Goal: Transaction & Acquisition: Purchase product/service

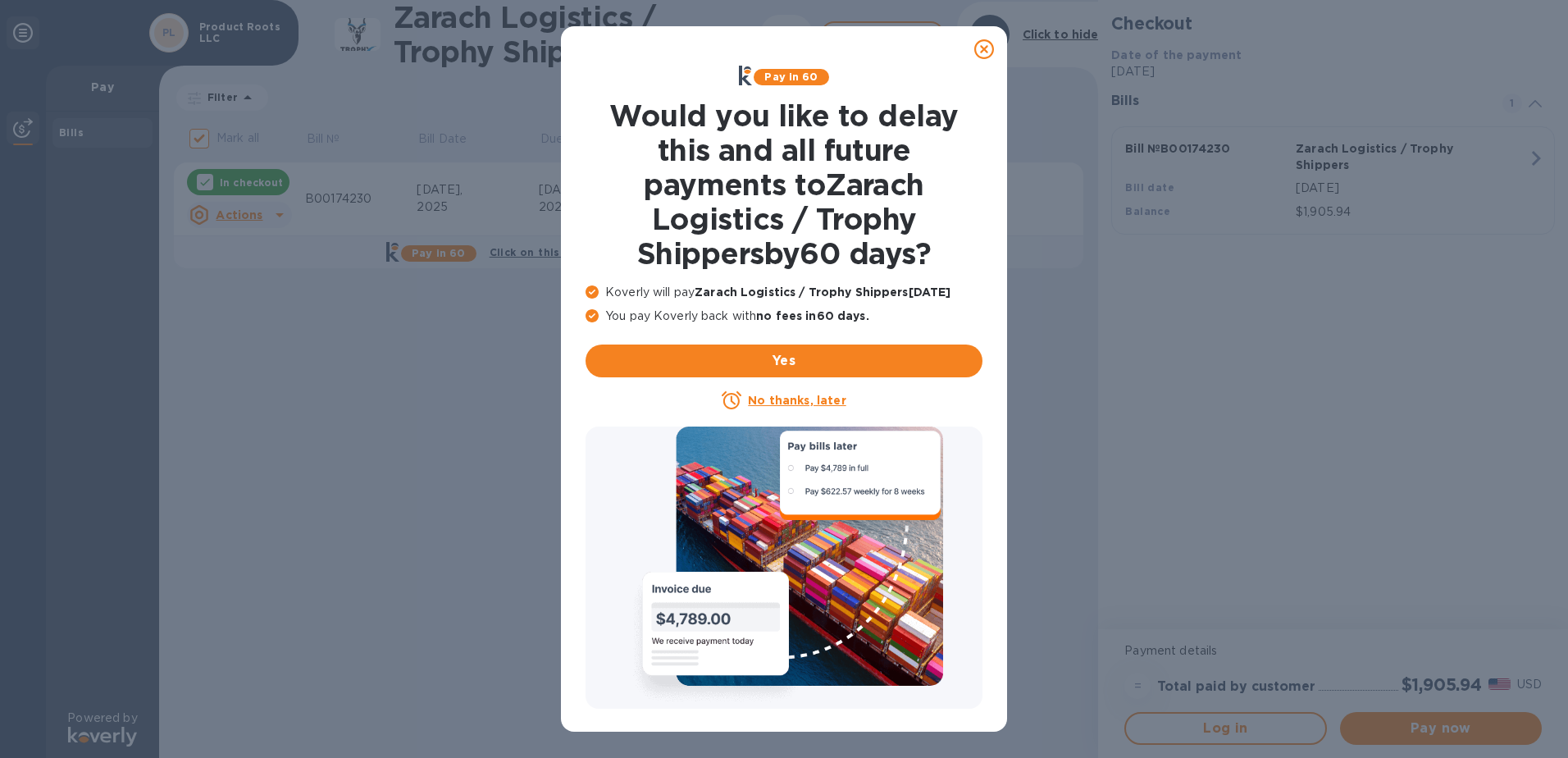
click at [982, 51] on icon at bounding box center [983, 49] width 20 height 20
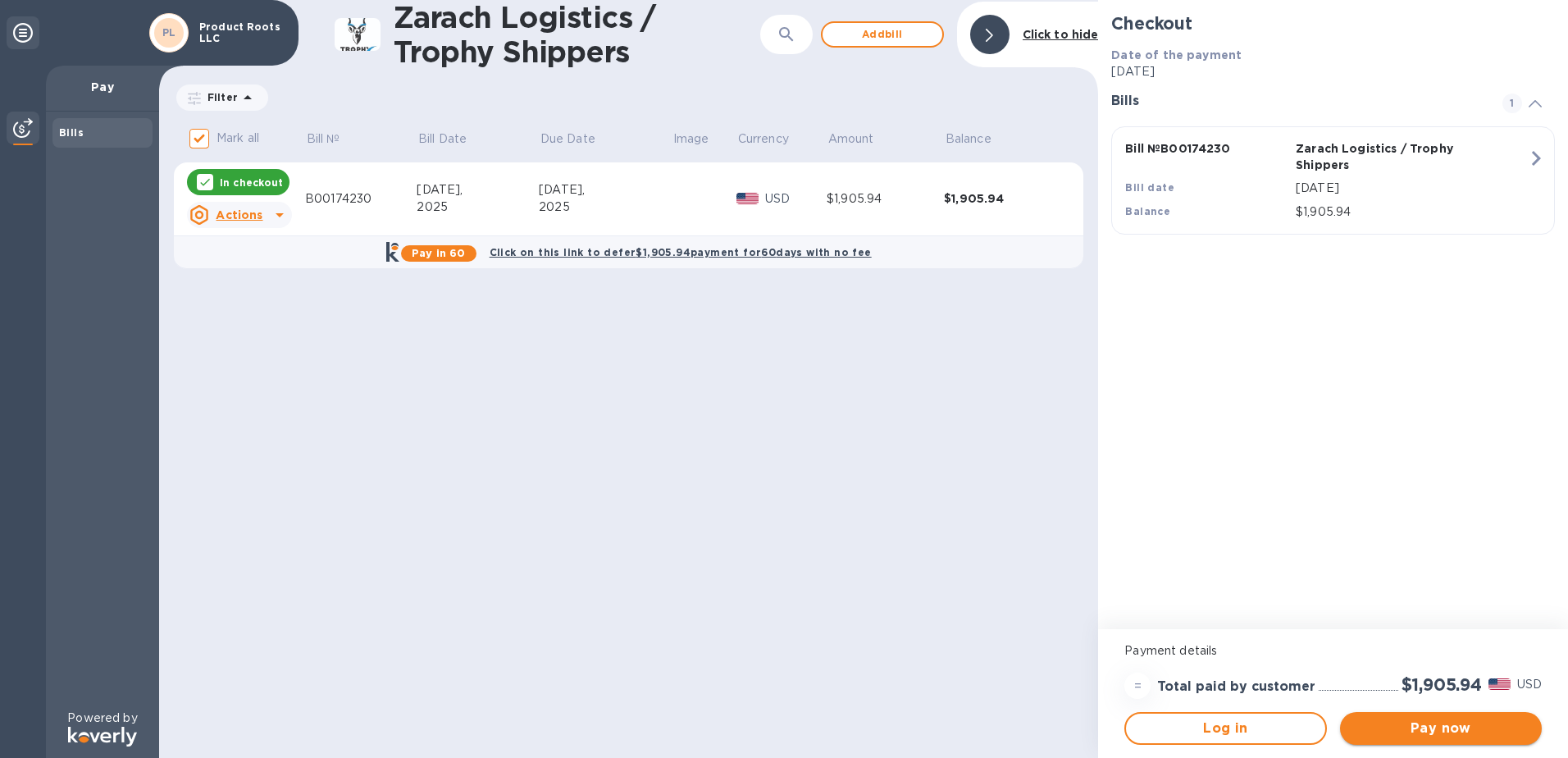
click at [1415, 733] on span "Pay now" at bounding box center [1441, 728] width 175 height 20
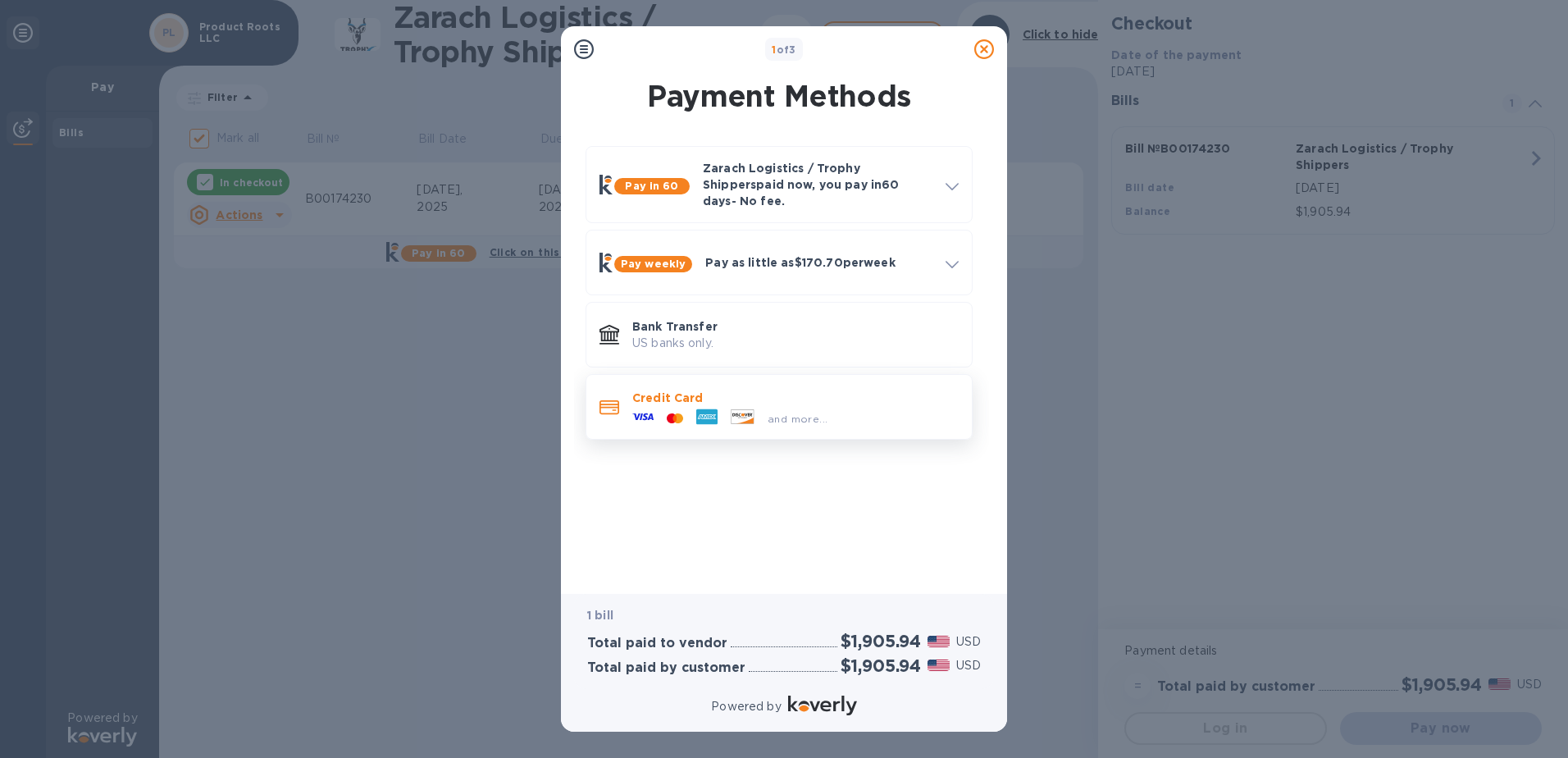
click at [775, 415] on div "and more..." at bounding box center [797, 419] width 73 height 17
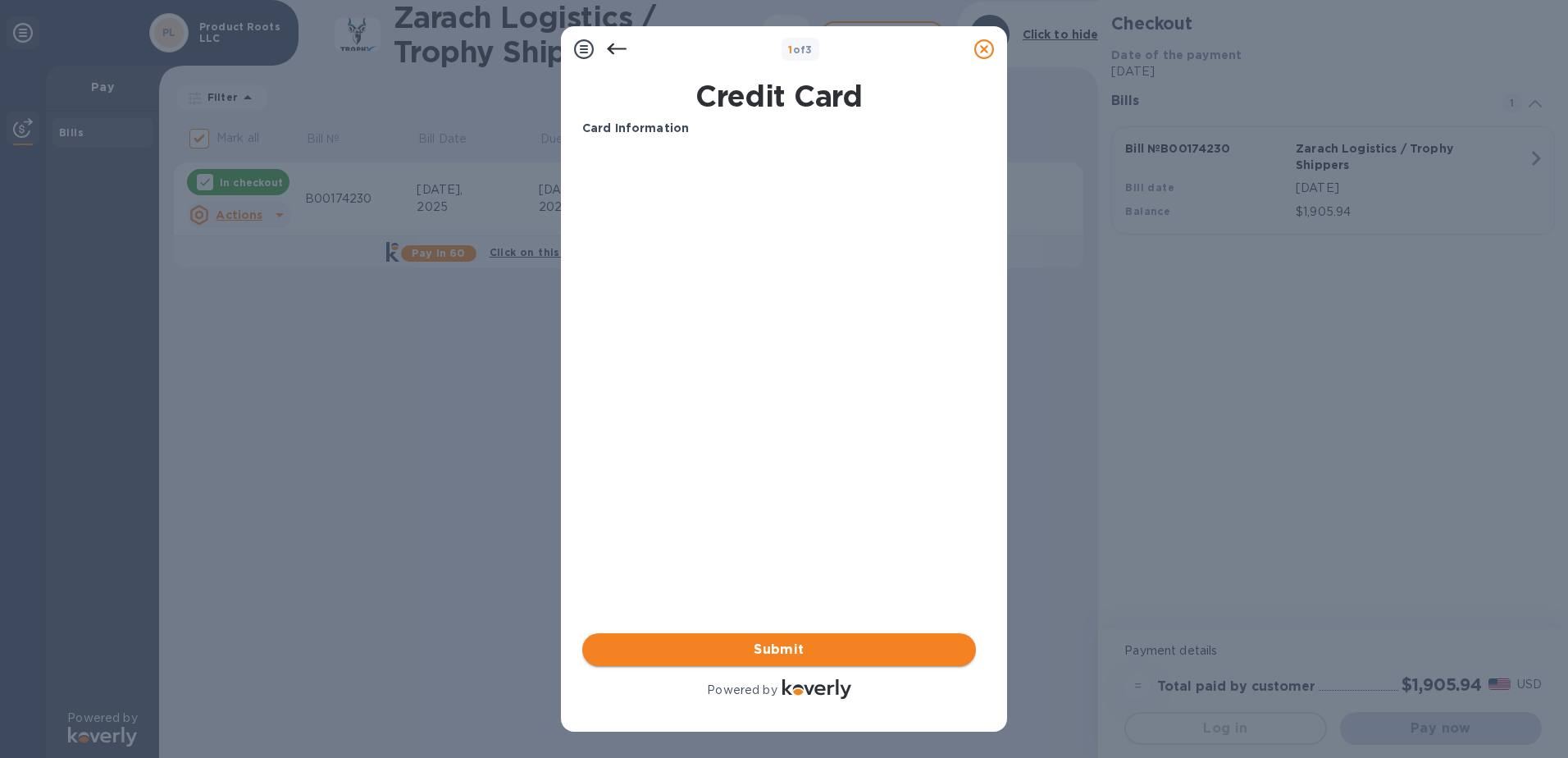
click at [790, 657] on span "Submit" at bounding box center [779, 650] width 368 height 20
click at [604, 49] on div at bounding box center [617, 49] width 33 height 33
click at [617, 45] on icon at bounding box center [617, 49] width 20 height 20
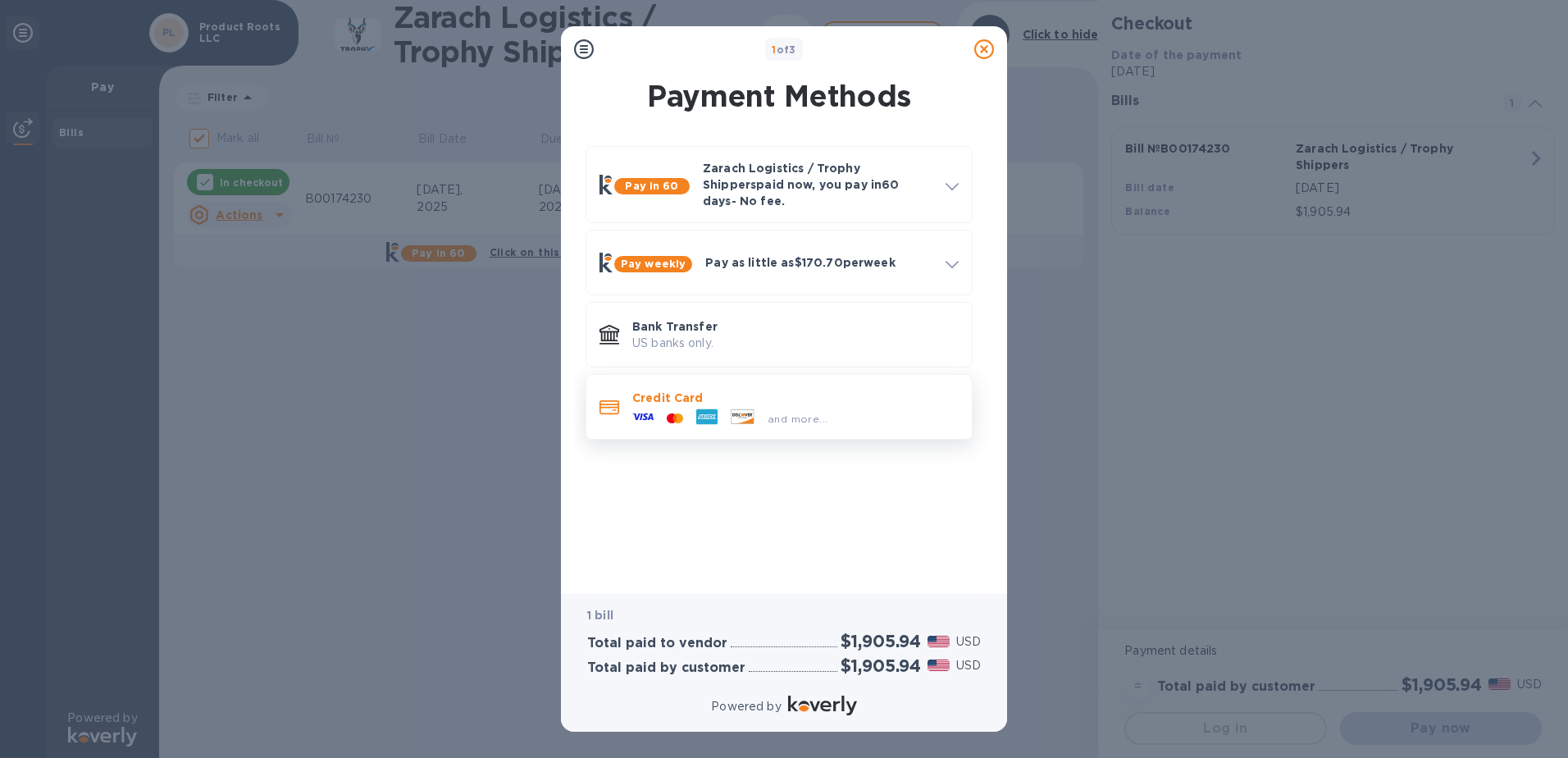
click at [742, 389] on p "Credit Card" at bounding box center [795, 397] width 326 height 16
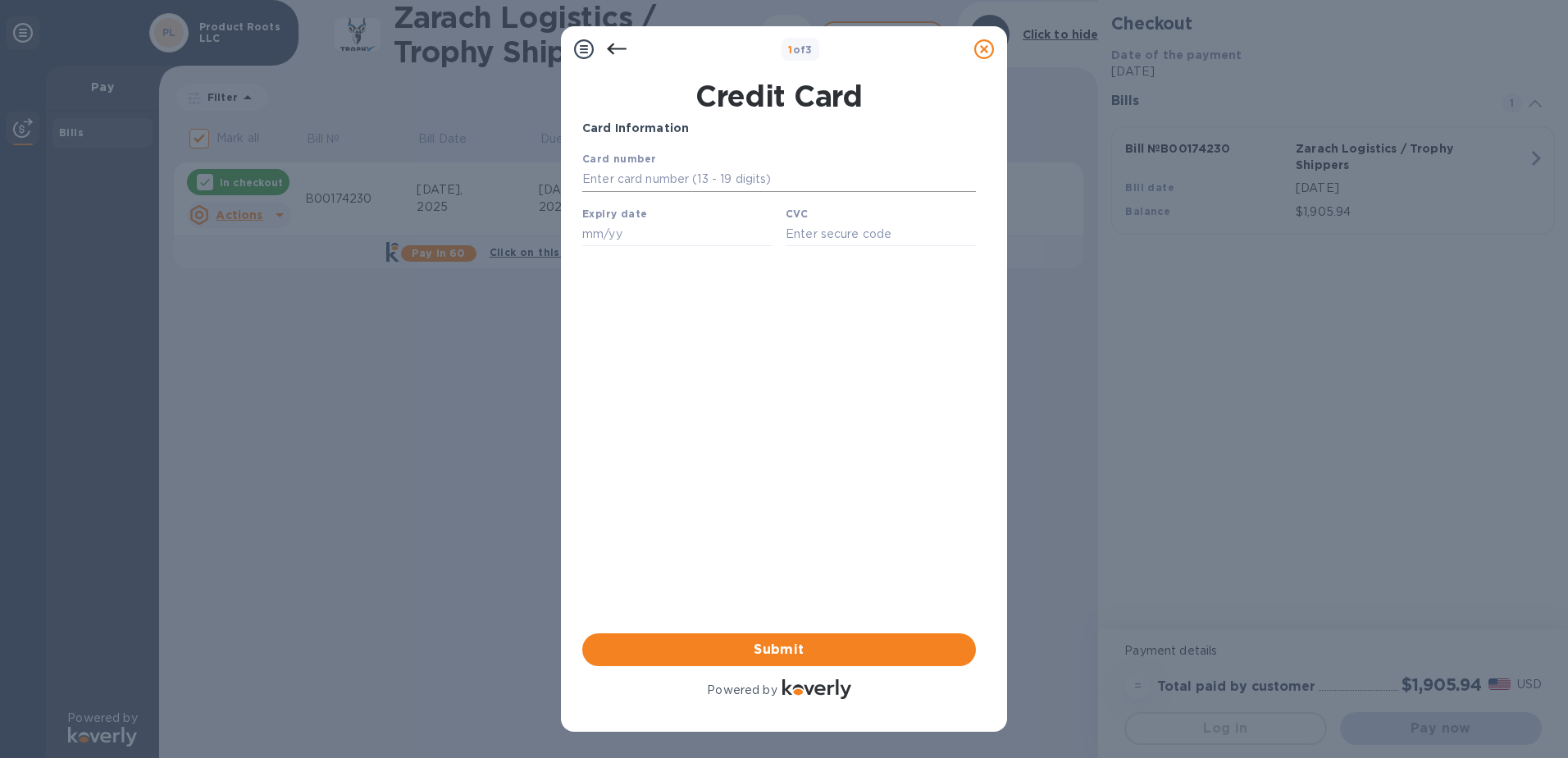
click at [654, 181] on input "text" at bounding box center [779, 180] width 394 height 24
type input "[CREDIT_CARD_NUMBER]"
click at [605, 245] on input "text" at bounding box center [676, 233] width 190 height 24
type input "03/30"
click at [843, 240] on input "text" at bounding box center [880, 233] width 190 height 24
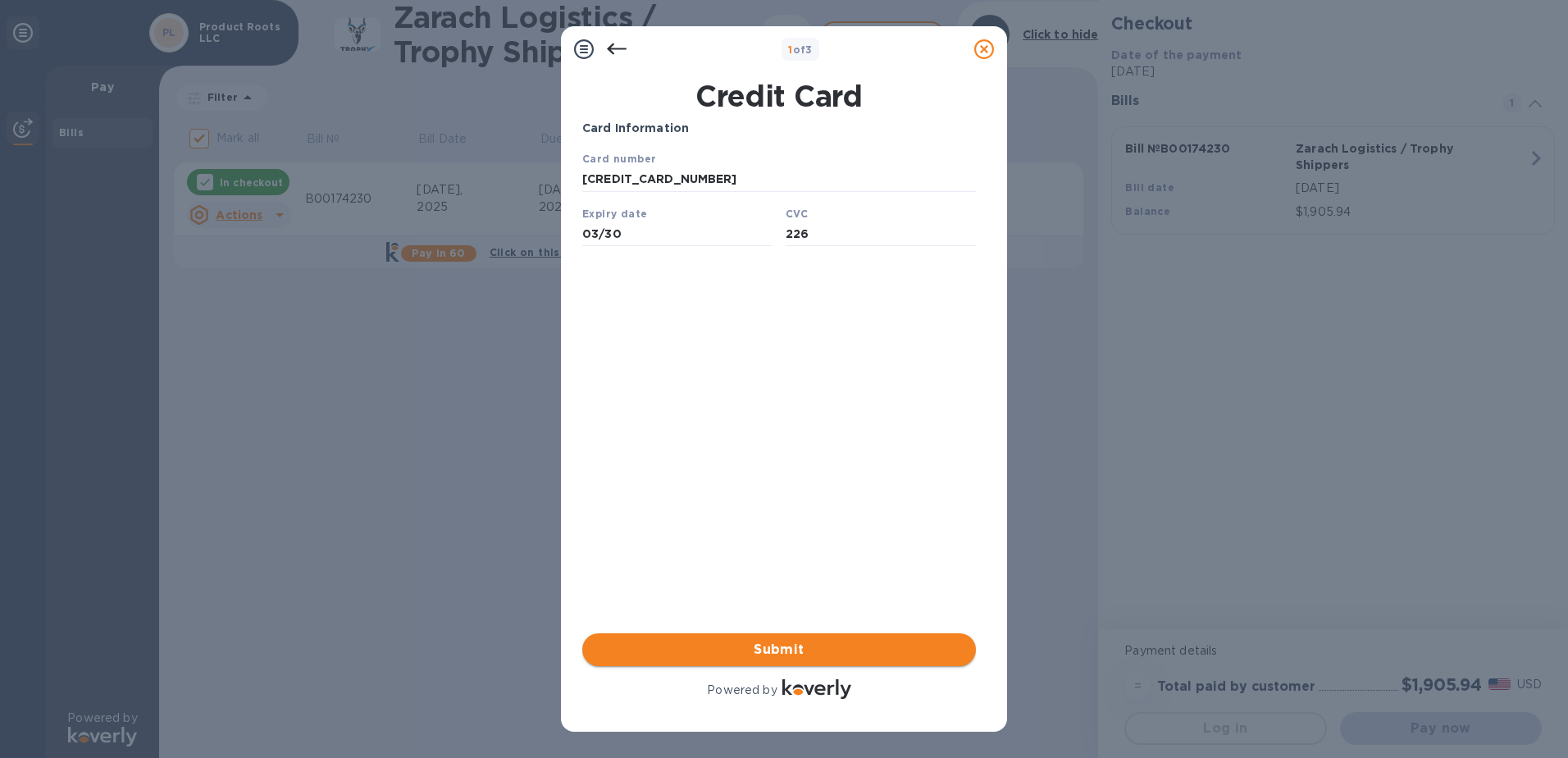
type input "226"
click at [799, 635] on button "Submit" at bounding box center [779, 650] width 394 height 33
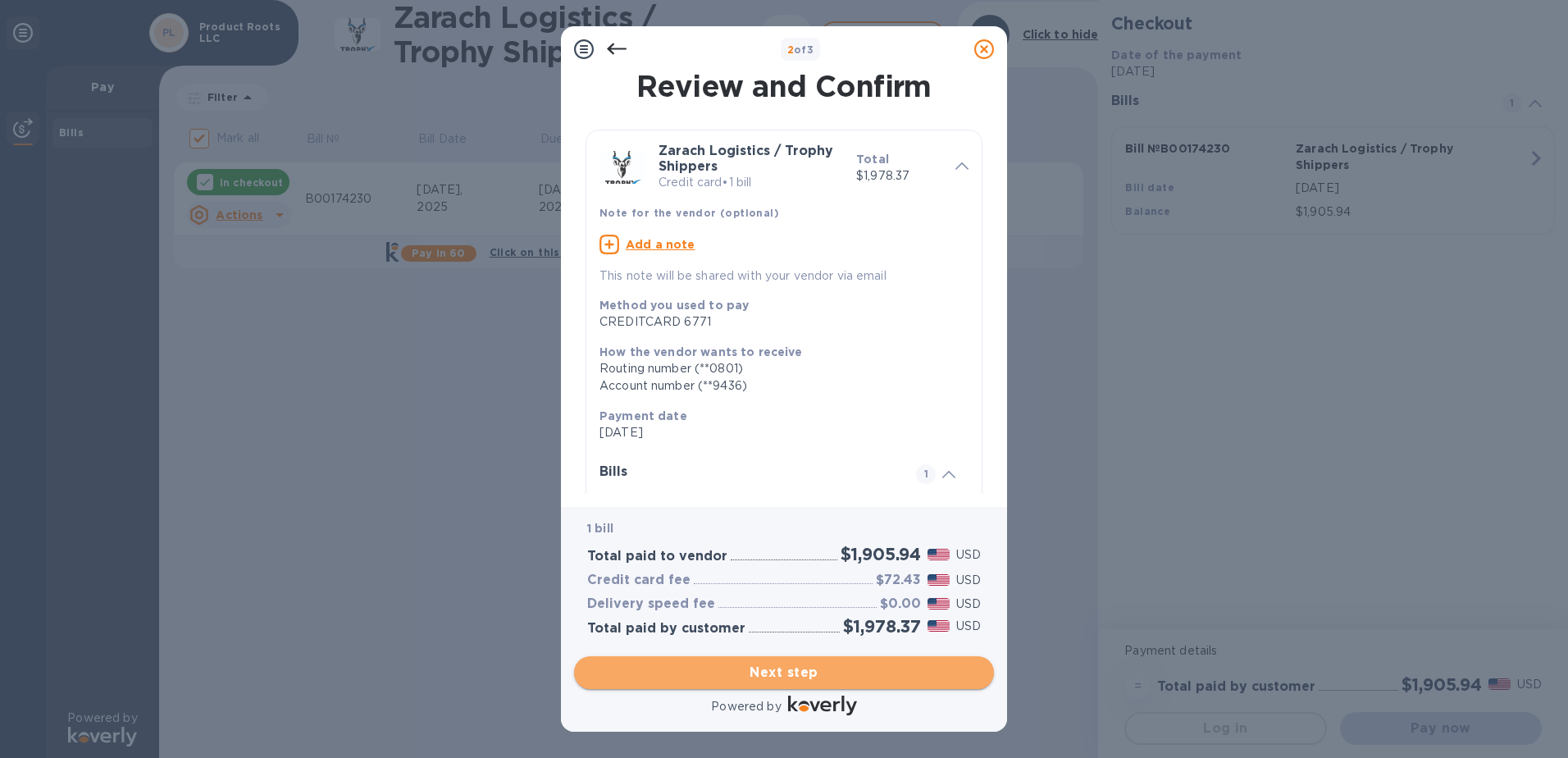
click at [799, 667] on span "Next step" at bounding box center [784, 672] width 394 height 20
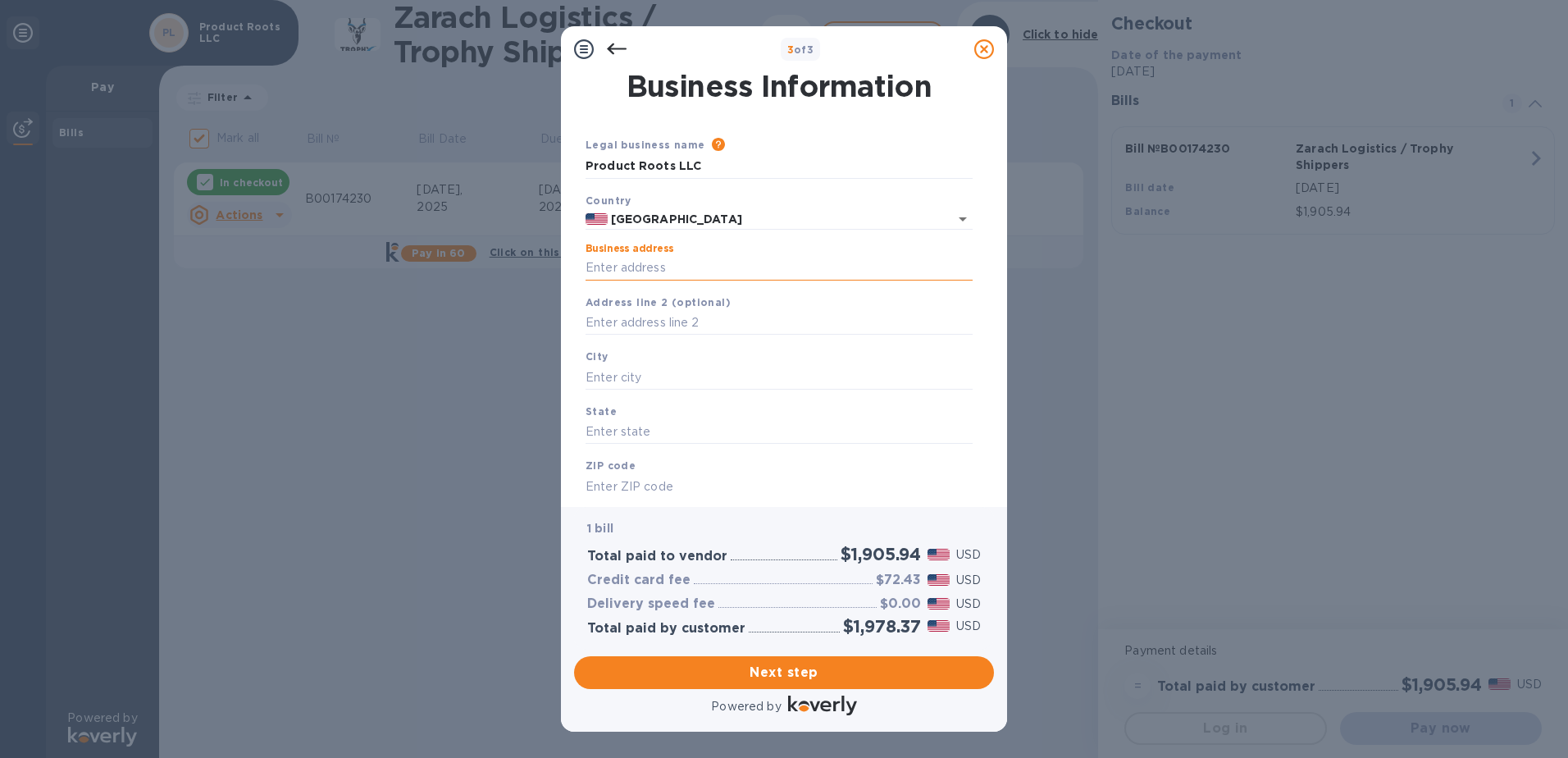
click at [625, 262] on input "Business address" at bounding box center [779, 268] width 387 height 24
type input "[STREET_ADDRESS][PERSON_NAME]"
type input "Reno"
type input "NV"
type input "89521"
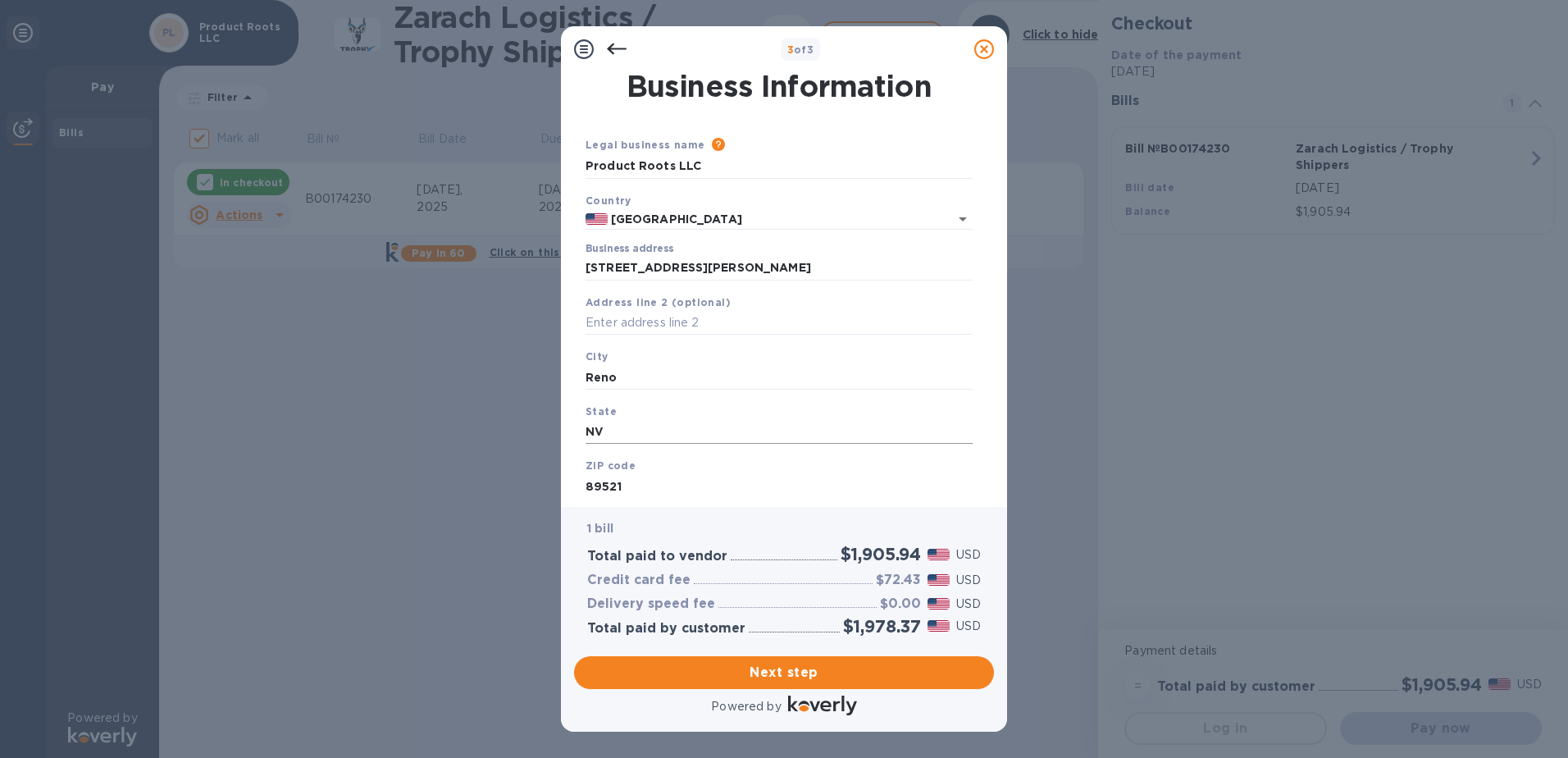
scroll to position [44, 0]
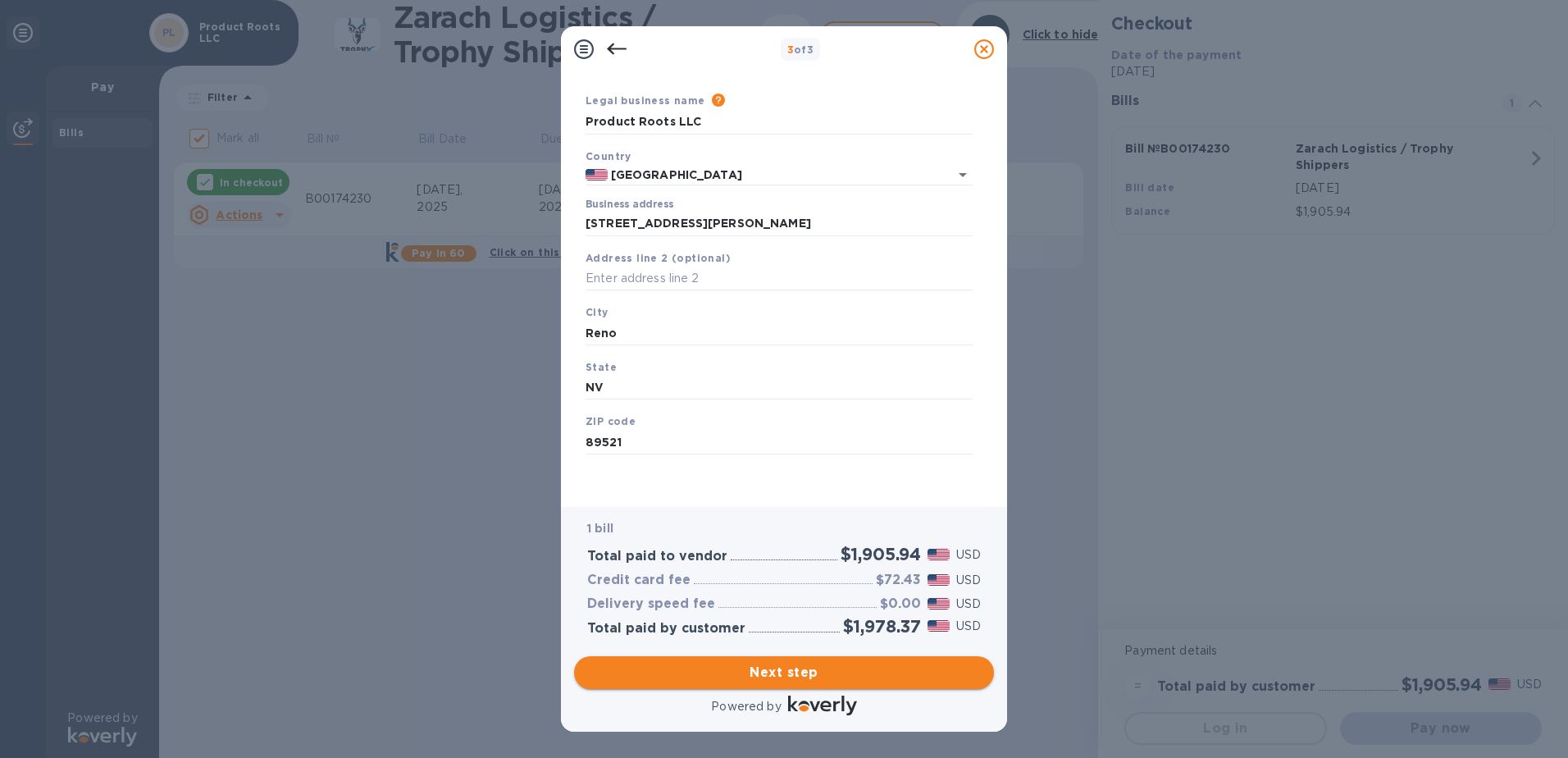
click at [835, 660] on button "Next step" at bounding box center [784, 672] width 420 height 33
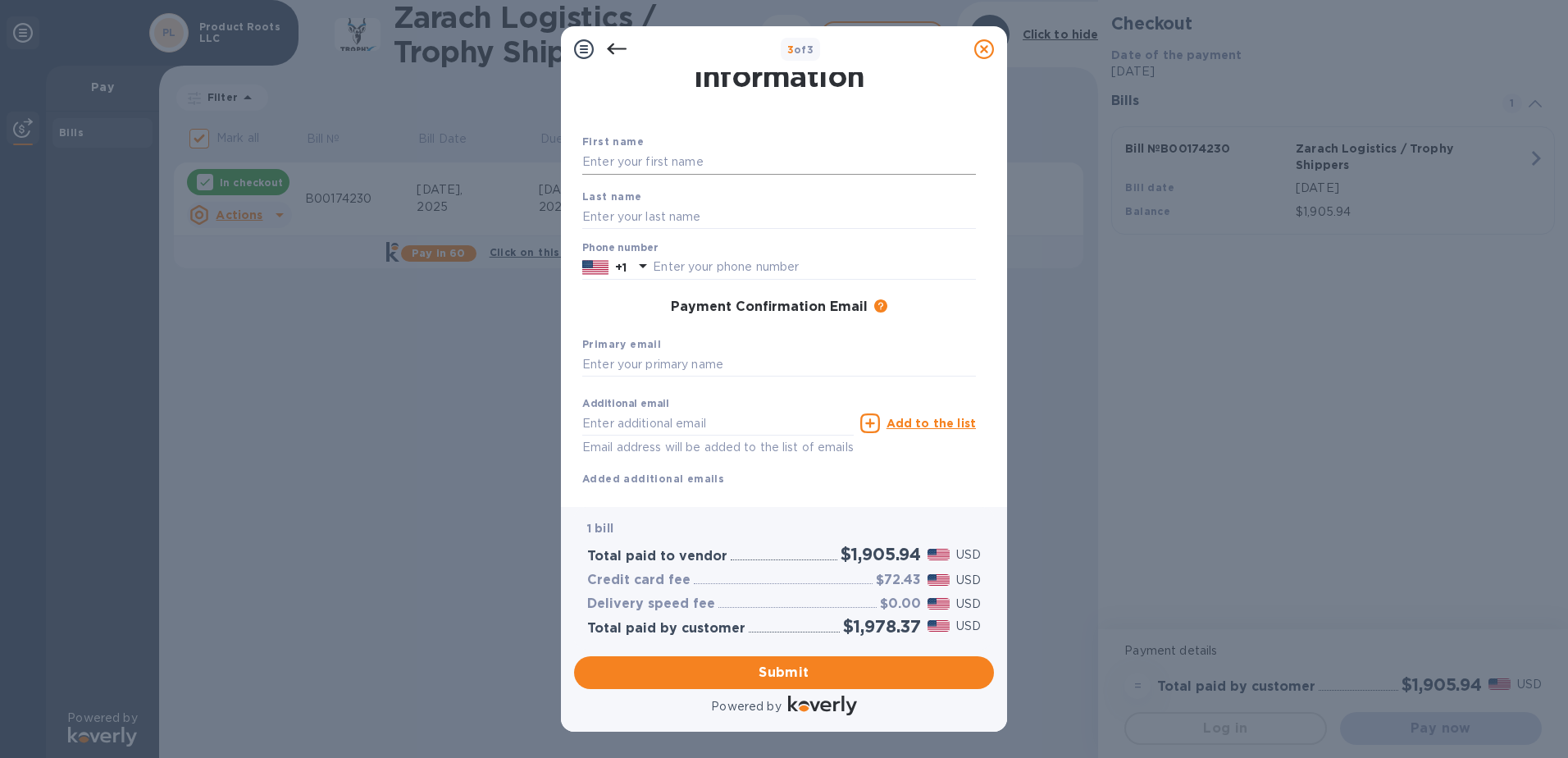
click at [711, 173] on input "text" at bounding box center [779, 162] width 394 height 24
type input "[PERSON_NAME]"
type input "Apambire"
drag, startPoint x: 924, startPoint y: 334, endPoint x: 922, endPoint y: 343, distance: 9.2
click at [924, 334] on div "Primary email" at bounding box center [779, 356] width 407 height 55
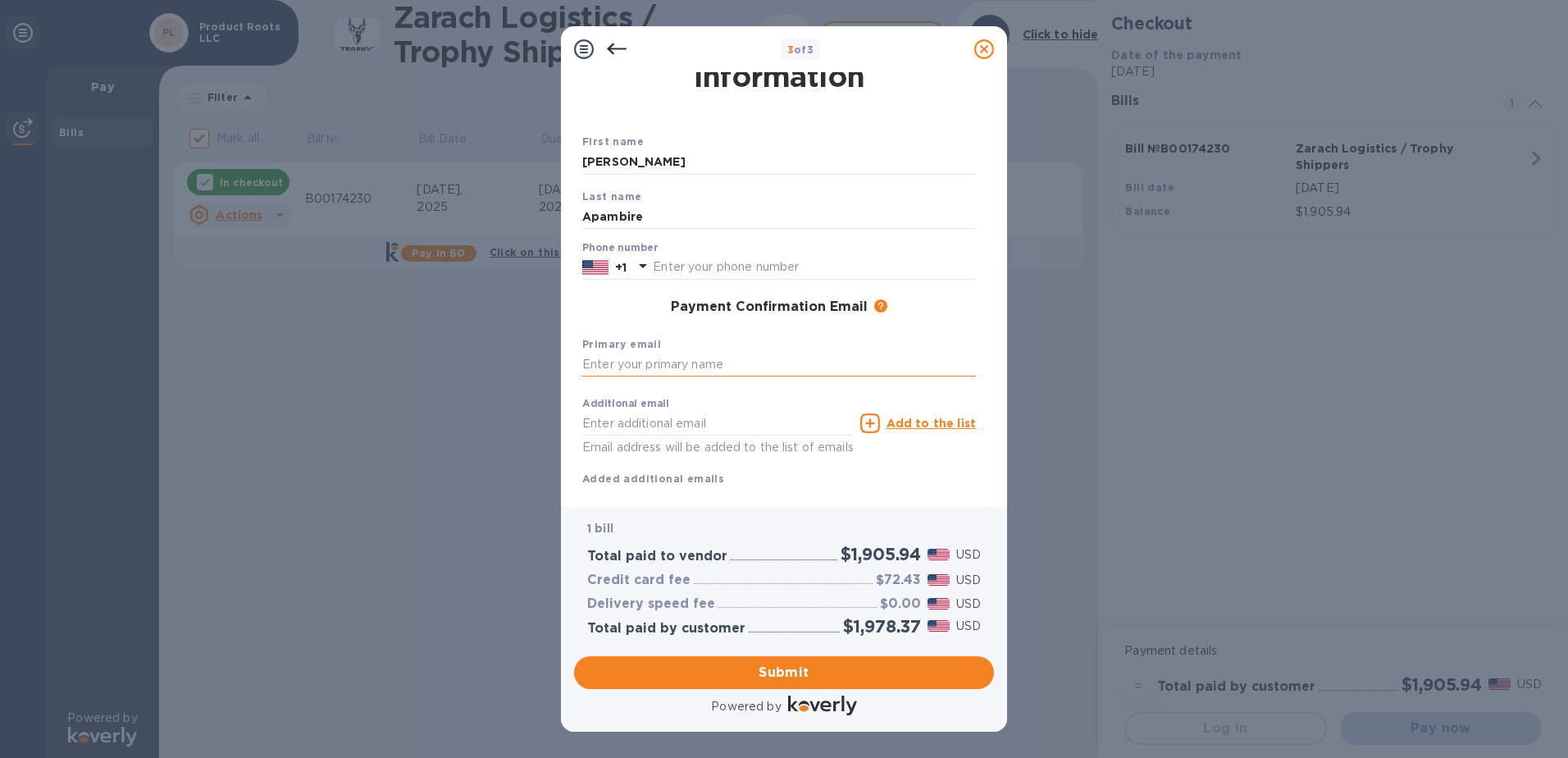
click at [673, 359] on input "text" at bounding box center [779, 365] width 394 height 24
type input "[EMAIL_ADDRESS][DOMAIN_NAME]"
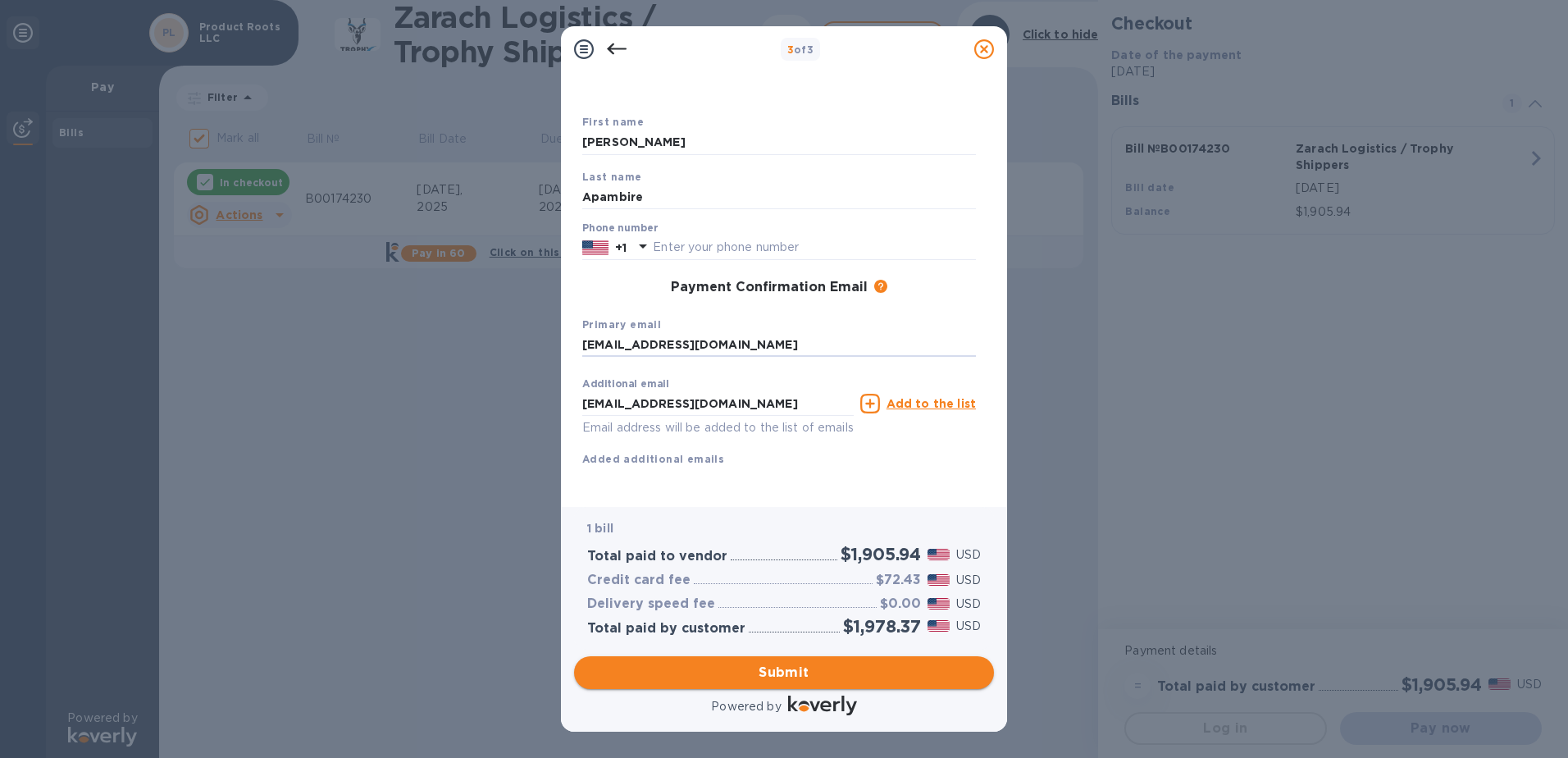
click at [780, 665] on span "Submit" at bounding box center [784, 672] width 394 height 20
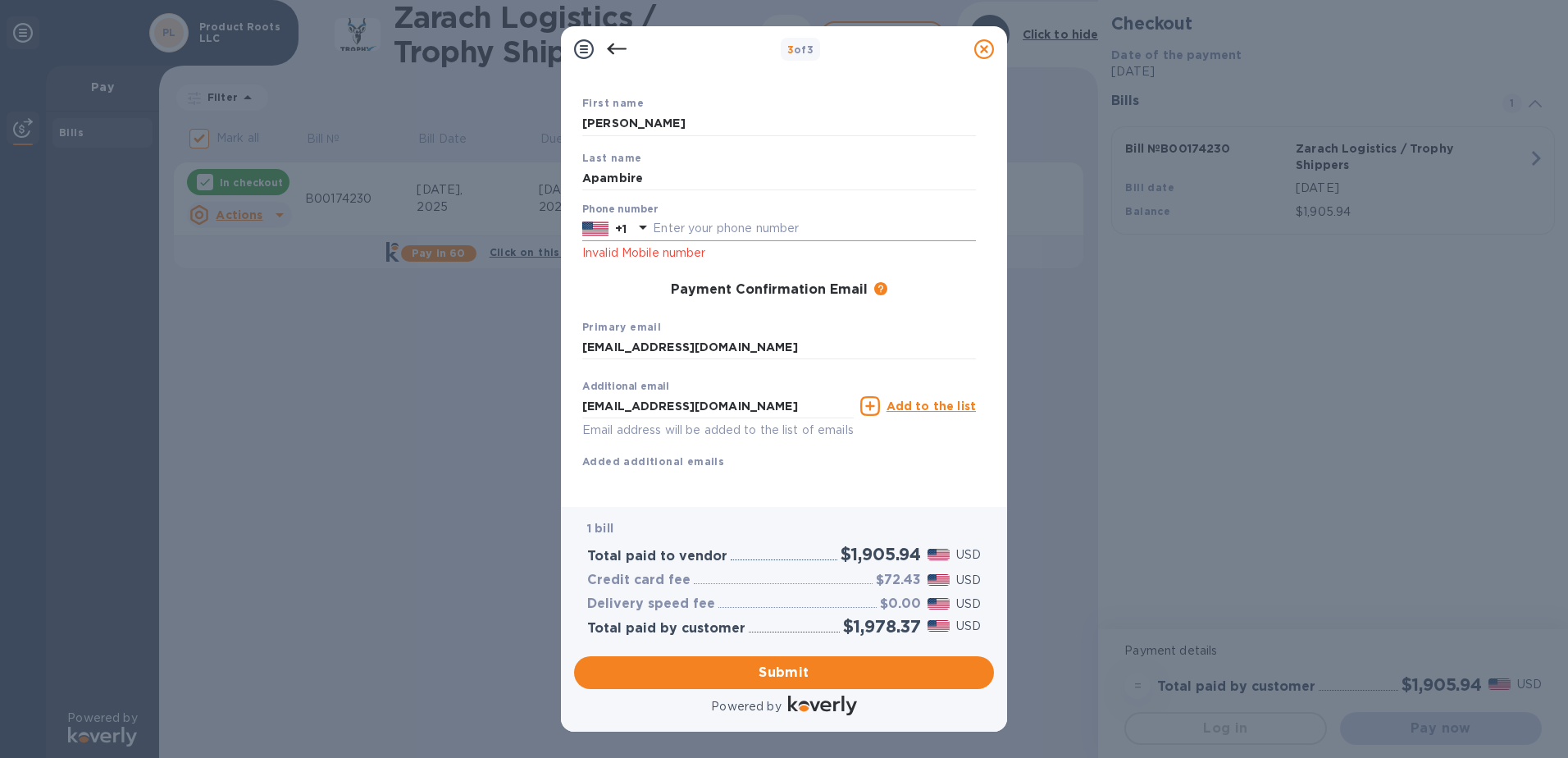
click at [761, 221] on input "text" at bounding box center [814, 229] width 323 height 24
type input "1"
type input "1775848733"
drag, startPoint x: 753, startPoint y: 229, endPoint x: 564, endPoint y: 219, distance: 189.3
click at [564, 219] on div "Payment Contact Information First name [PERSON_NAME] Last name Apambire Phone n…" at bounding box center [784, 289] width 446 height 435
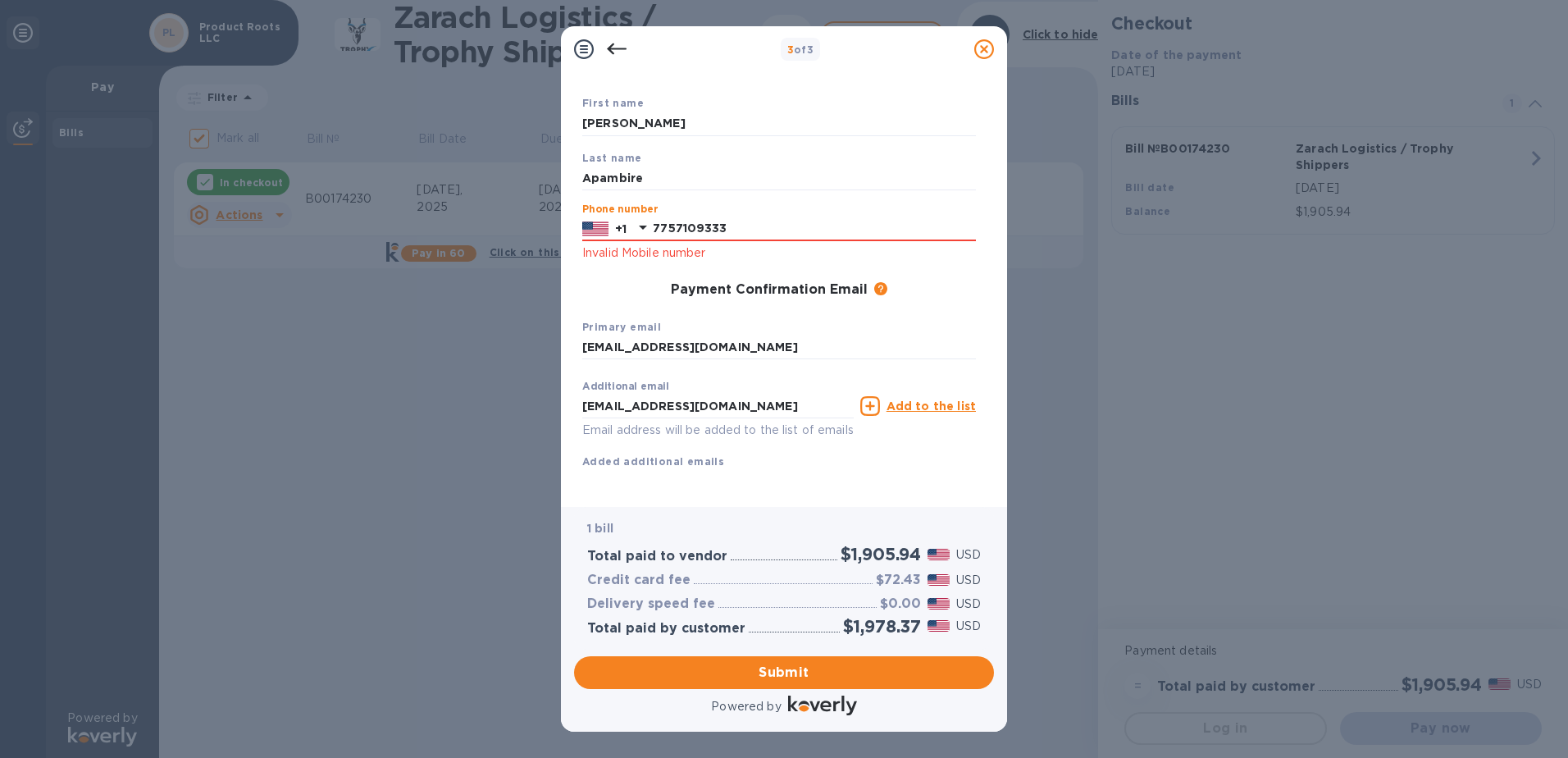
type input "7757109333"
click at [775, 694] on div "Powered by" at bounding box center [784, 707] width 427 height 29
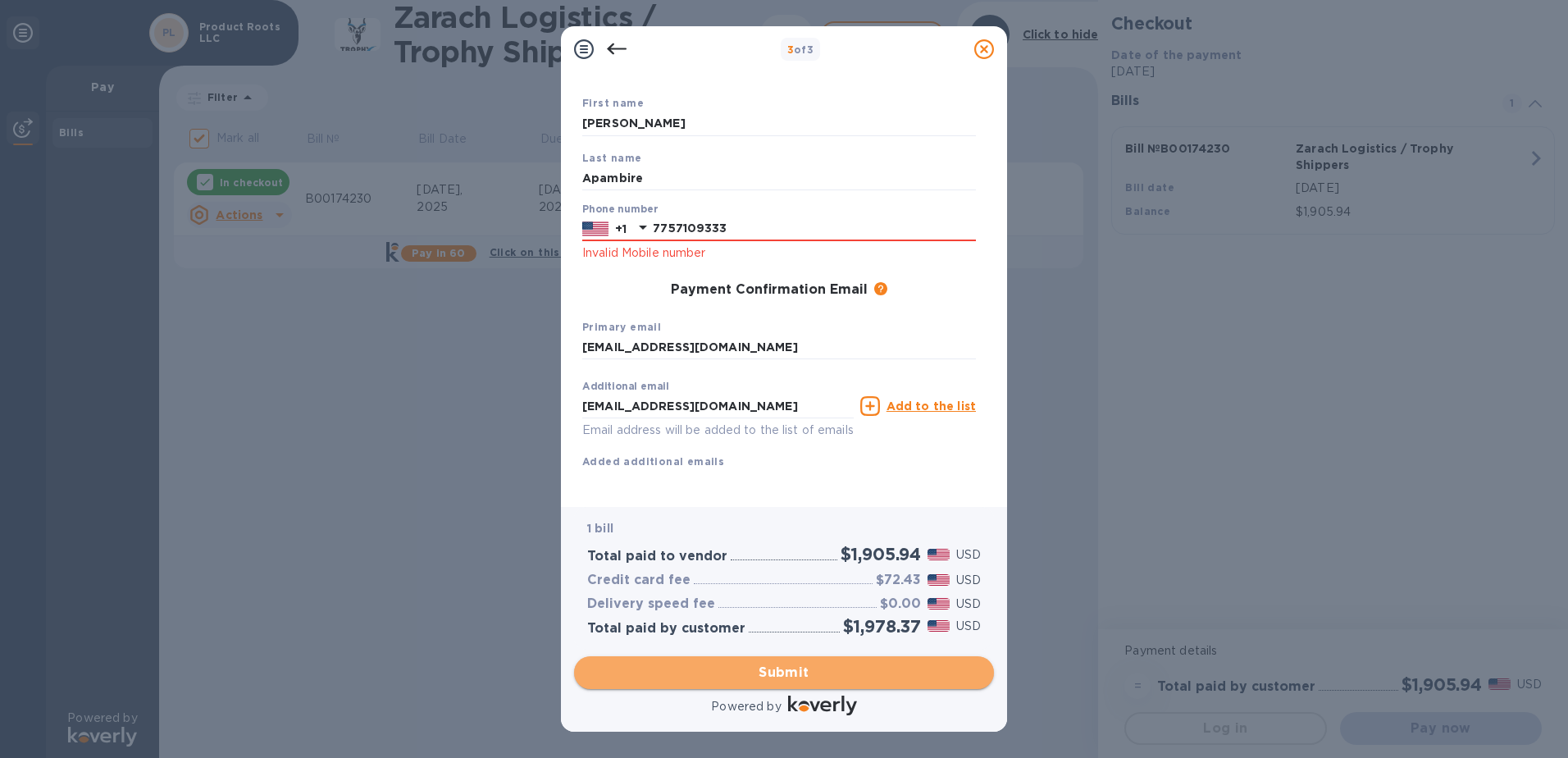
click at [767, 660] on button "Submit" at bounding box center [784, 672] width 420 height 33
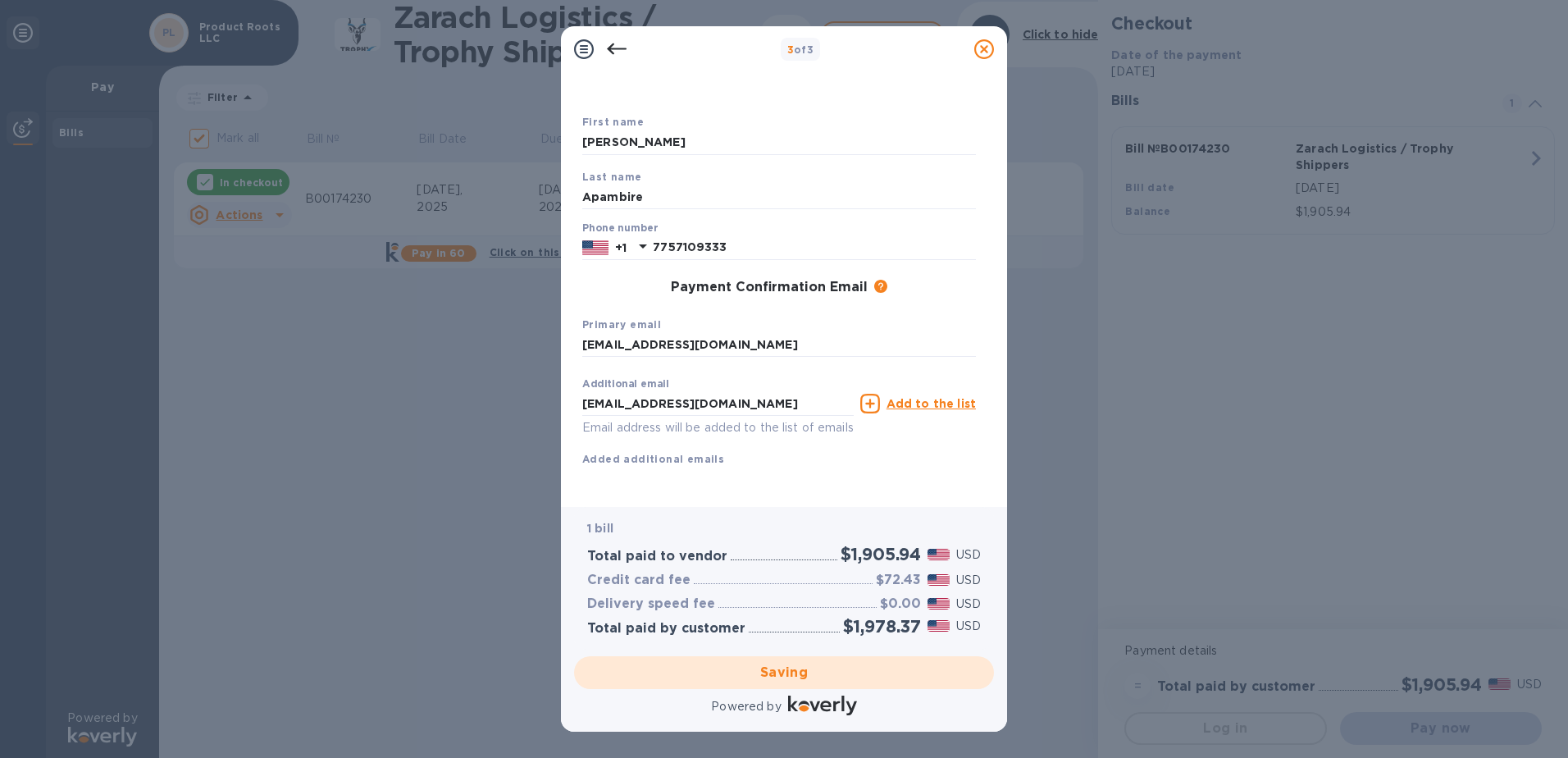
checkbox input "false"
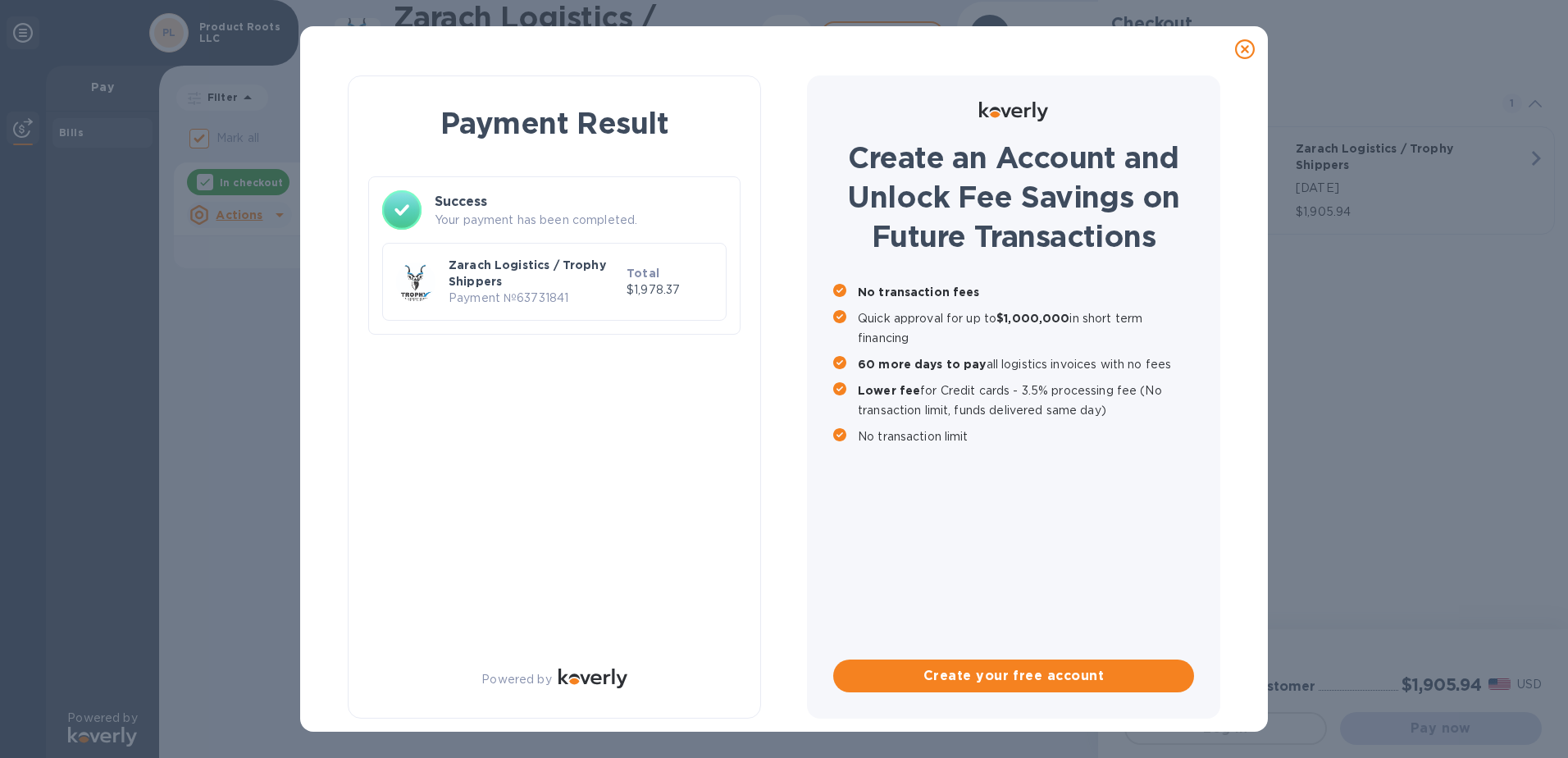
scroll to position [0, 0]
